Goal: Transaction & Acquisition: Book appointment/travel/reservation

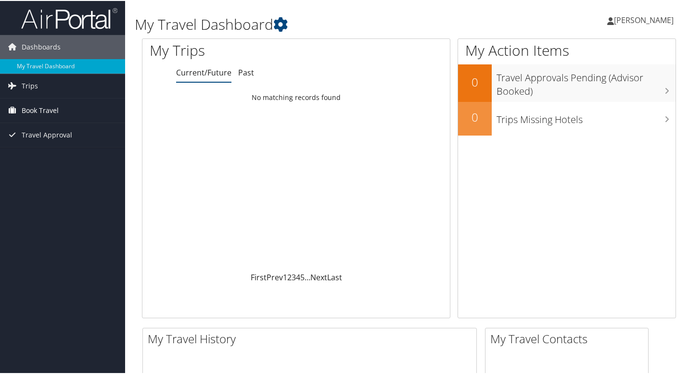
click at [51, 113] on span "Book Travel" at bounding box center [40, 110] width 37 height 24
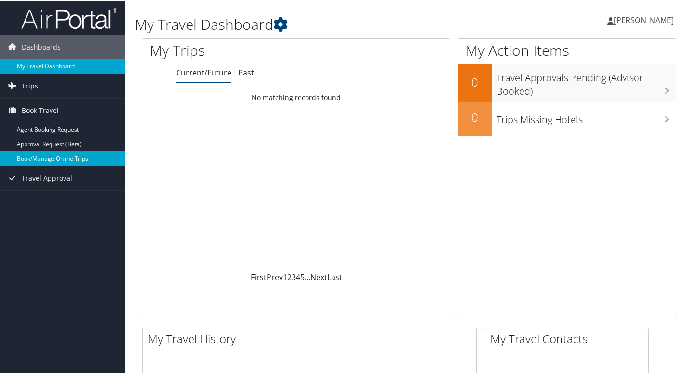
click at [60, 157] on link "Book/Manage Online Trips" at bounding box center [62, 158] width 125 height 14
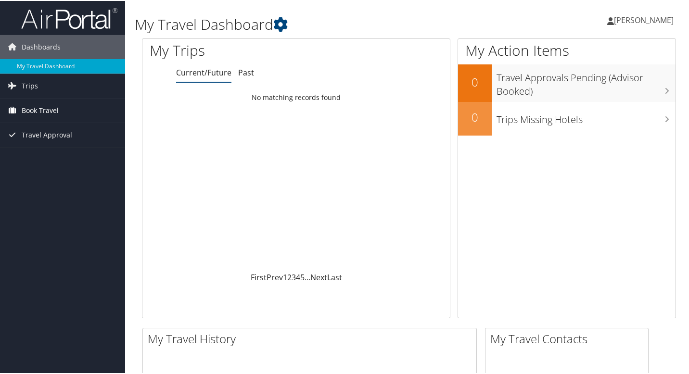
click at [60, 109] on link "Book Travel" at bounding box center [62, 110] width 125 height 24
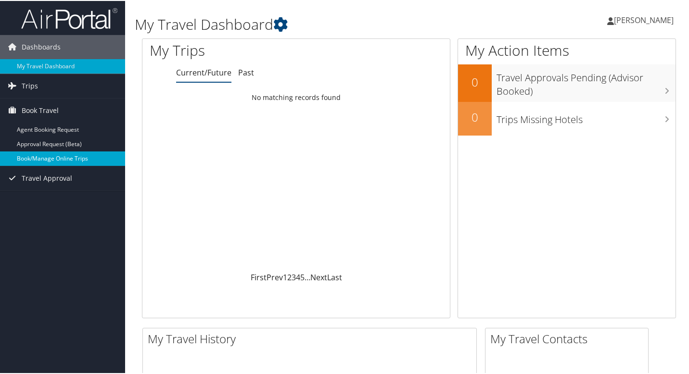
click at [62, 160] on link "Book/Manage Online Trips" at bounding box center [62, 158] width 125 height 14
